Goal: Information Seeking & Learning: Understand process/instructions

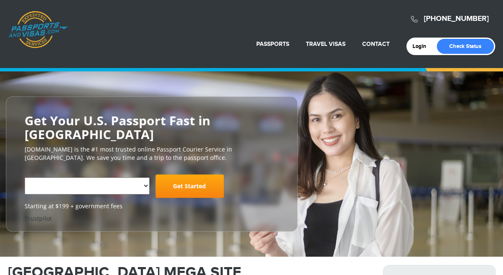
select select "**********"
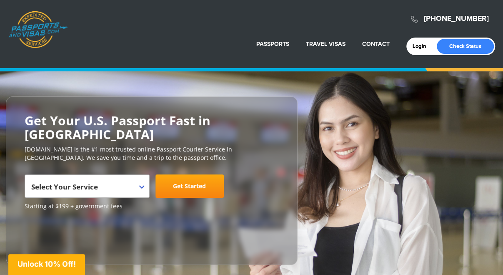
click at [103, 182] on span "Select Your Service" at bounding box center [86, 188] width 110 height 23
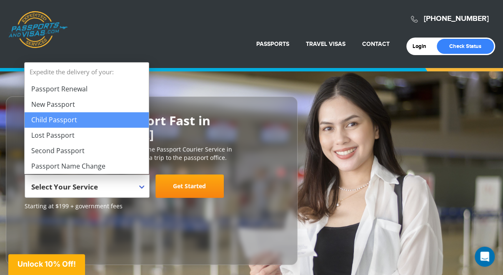
select select "**********"
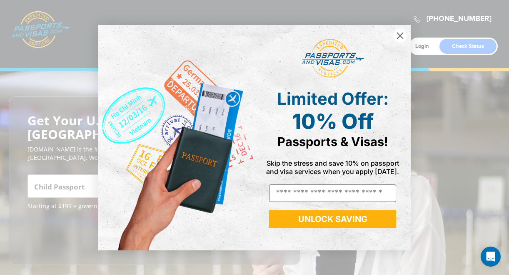
click at [399, 34] on icon "Close dialog" at bounding box center [400, 35] width 6 height 6
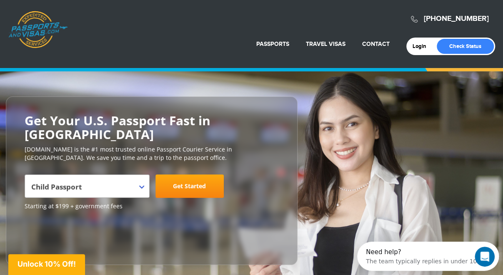
click at [205, 185] on link "Get Started" at bounding box center [189, 185] width 68 height 23
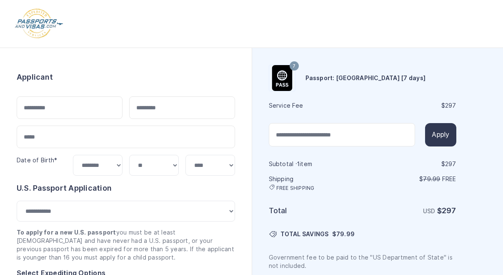
select select "***"
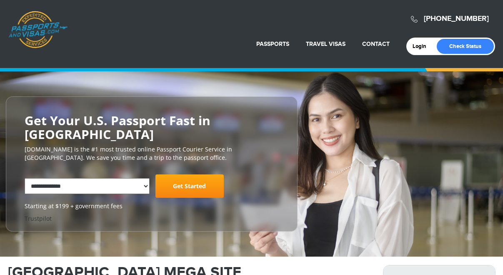
select select "**********"
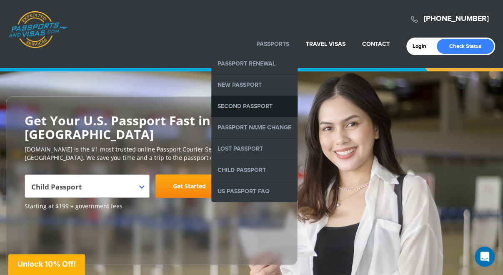
click at [258, 104] on link "Second Passport" at bounding box center [254, 106] width 86 height 21
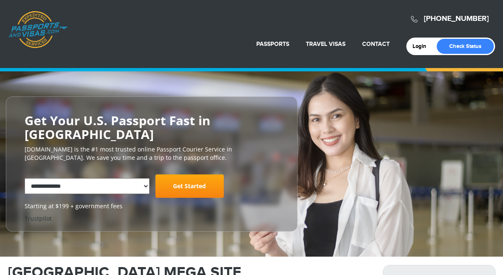
select select "**********"
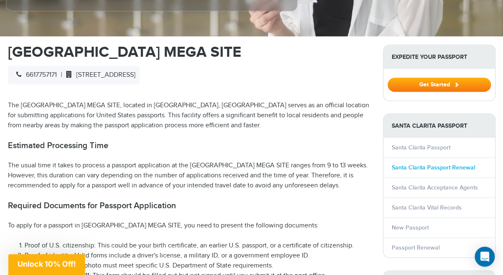
scroll to position [250, 0]
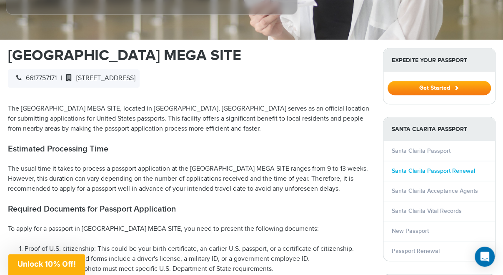
click at [444, 170] on link "Santa Clarita Passport Renewal" at bounding box center [433, 170] width 83 height 7
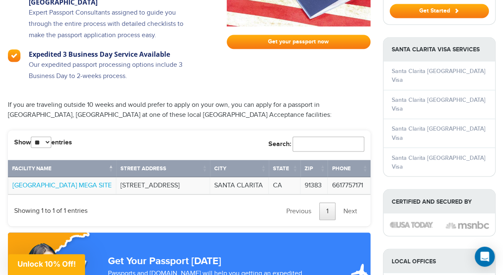
scroll to position [625, 0]
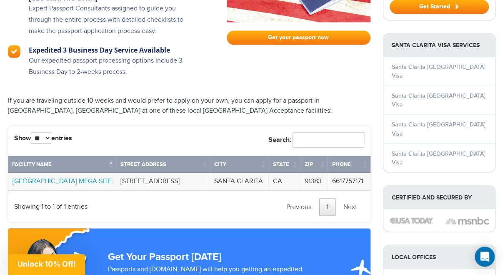
click at [81, 177] on link "[GEOGRAPHIC_DATA] MEGA SITE" at bounding box center [61, 181] width 99 height 8
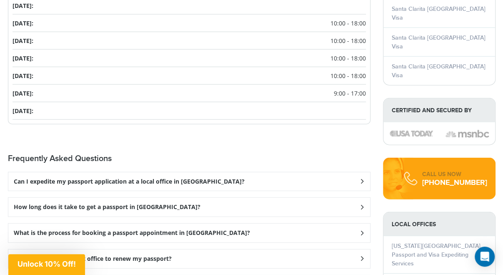
scroll to position [958, 0]
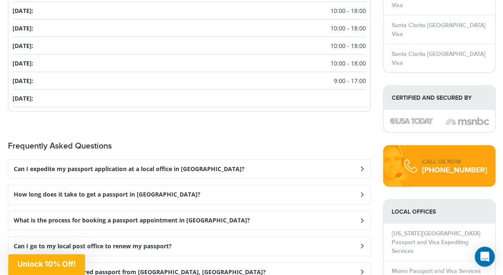
click at [212, 218] on h3 "What is the process for booking a passport appointment in [GEOGRAPHIC_DATA]?" at bounding box center [132, 220] width 236 height 7
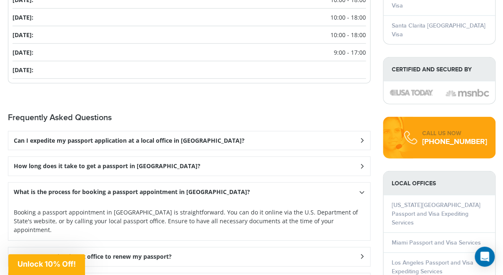
scroll to position [1000, 0]
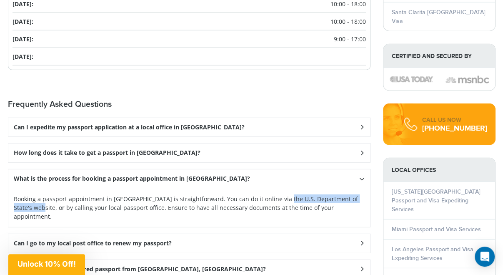
drag, startPoint x: 33, startPoint y: 204, endPoint x: 272, endPoint y: 196, distance: 239.3
click at [272, 196] on p "Booking a passport appointment in [GEOGRAPHIC_DATA] is straightforward. You can…" at bounding box center [189, 207] width 351 height 26
copy p "U.S. Department of State's website"
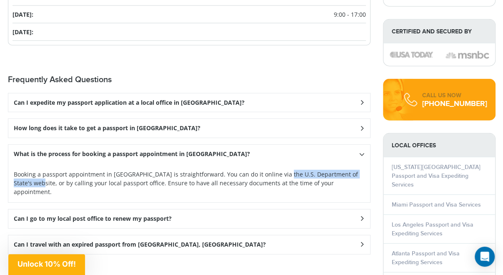
scroll to position [1042, 0]
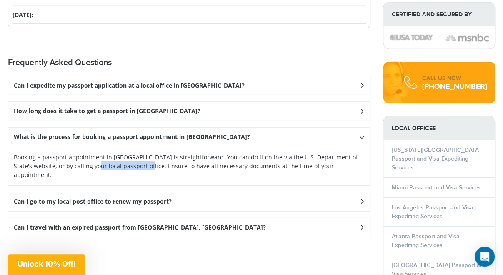
drag, startPoint x: 140, startPoint y: 161, endPoint x: 88, endPoint y: 159, distance: 52.1
click at [88, 159] on p "Booking a passport appointment in [GEOGRAPHIC_DATA] is straightforward. You can…" at bounding box center [189, 165] width 351 height 26
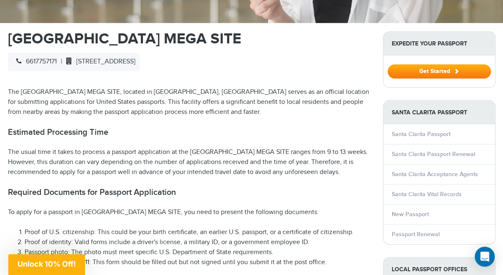
scroll to position [250, 0]
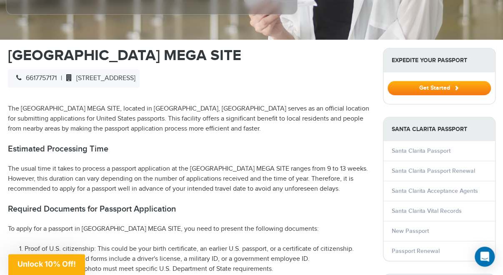
drag, startPoint x: 60, startPoint y: 76, endPoint x: 27, endPoint y: 76, distance: 32.1
click at [27, 76] on div "6617757171 | [STREET_ADDRESS]" at bounding box center [74, 78] width 132 height 18
drag, startPoint x: 101, startPoint y: 179, endPoint x: 106, endPoint y: 178, distance: 5.1
click at [101, 179] on p "The usual time it takes to process a passport application at the [GEOGRAPHIC_DA…" at bounding box center [189, 179] width 362 height 30
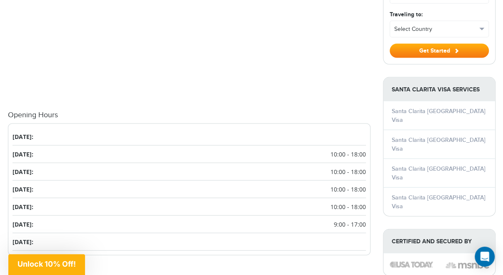
scroll to position [833, 0]
